Goal: Find specific page/section: Find specific page/section

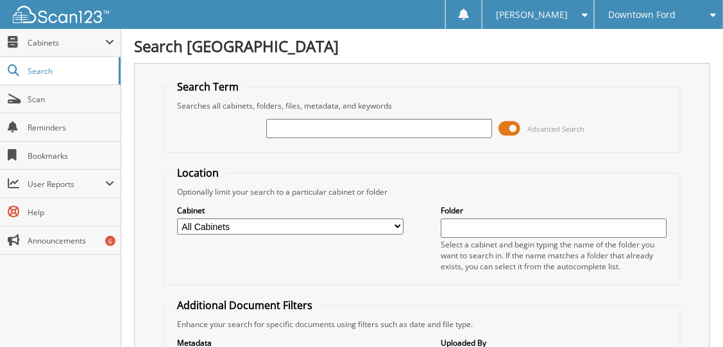
click at [319, 130] on input "text" at bounding box center [379, 128] width 227 height 19
type input "29473"
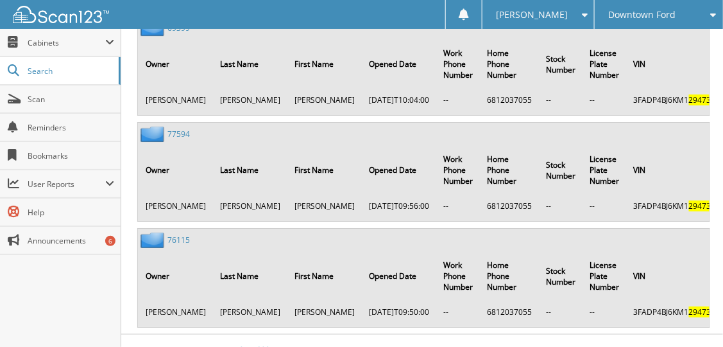
scroll to position [2284, 0]
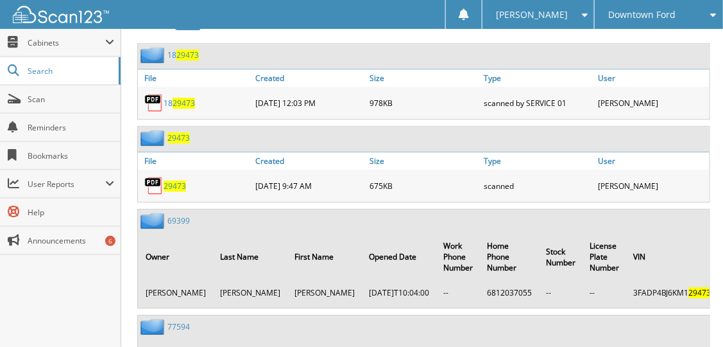
click at [154, 176] on img at bounding box center [153, 185] width 19 height 19
click at [168, 180] on span "29473" at bounding box center [175, 185] width 22 height 11
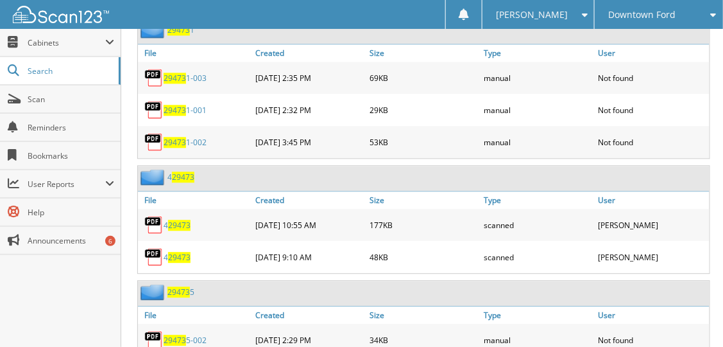
scroll to position [680, 0]
